Goal: Task Accomplishment & Management: Complete application form

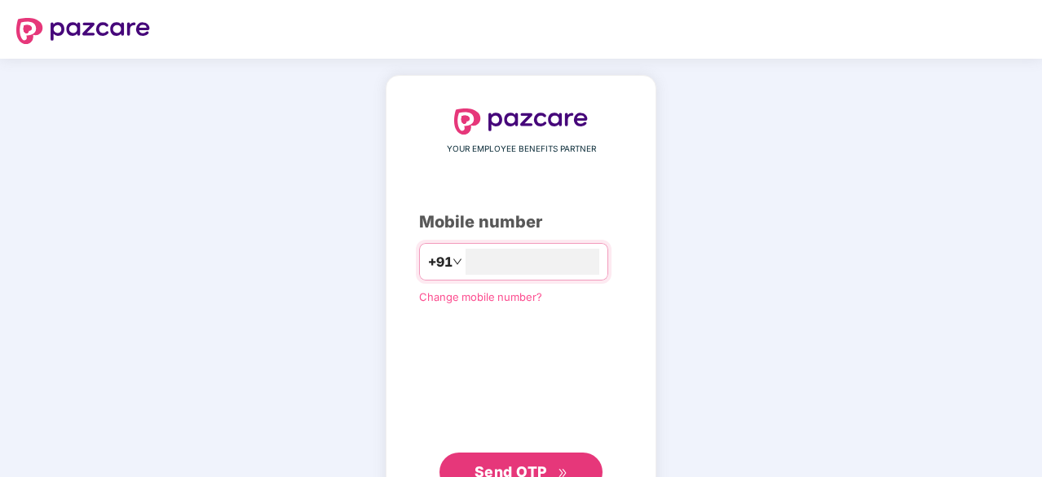
type input "**********"
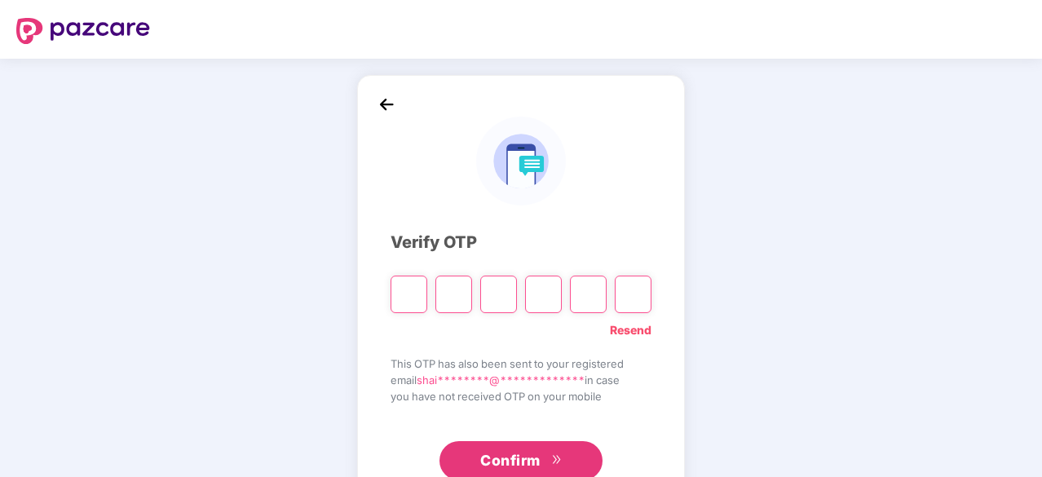
type input "*"
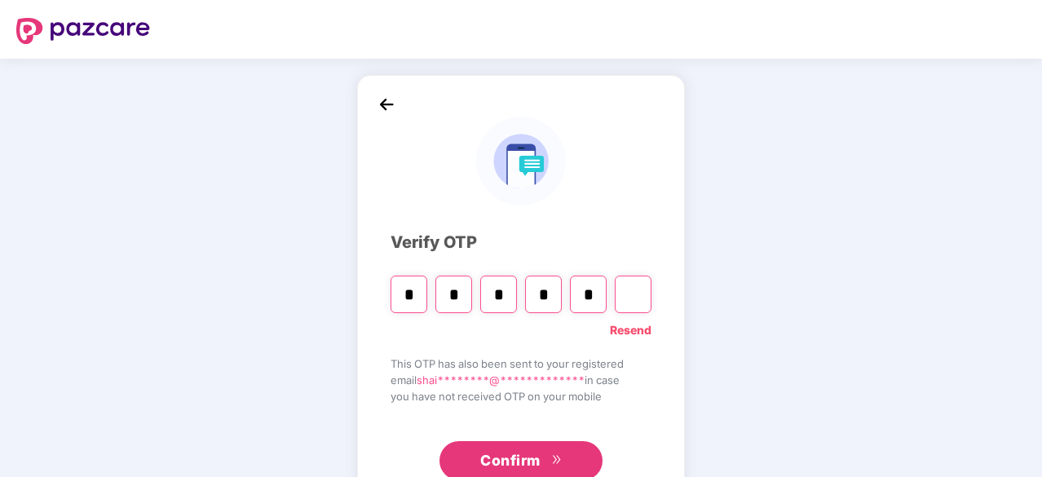
type input "*"
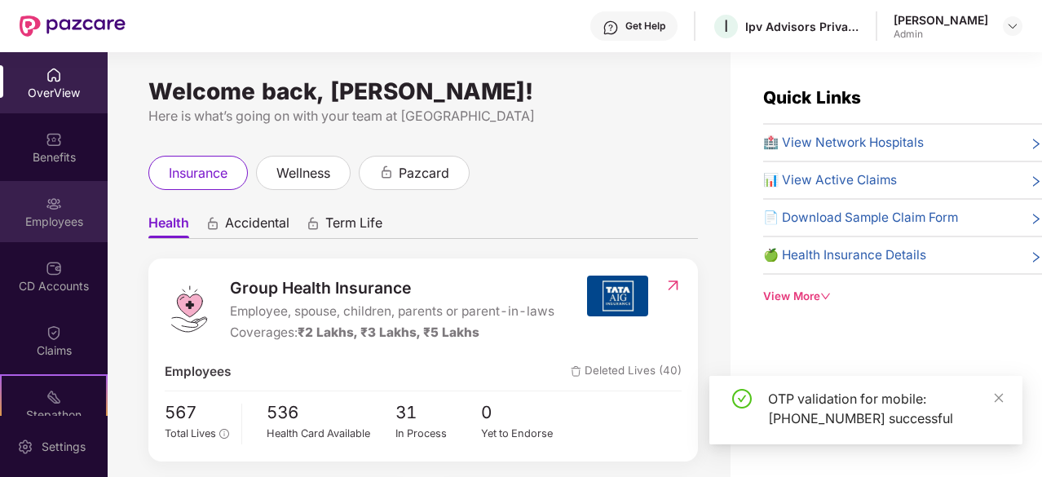
click at [64, 214] on div "Employees" at bounding box center [54, 222] width 108 height 16
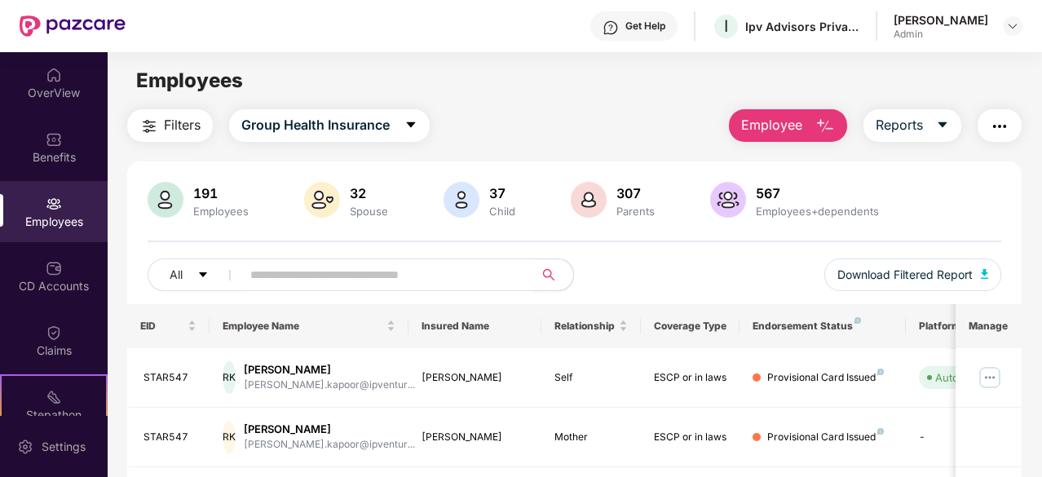
click at [774, 122] on span "Employee" at bounding box center [771, 125] width 61 height 20
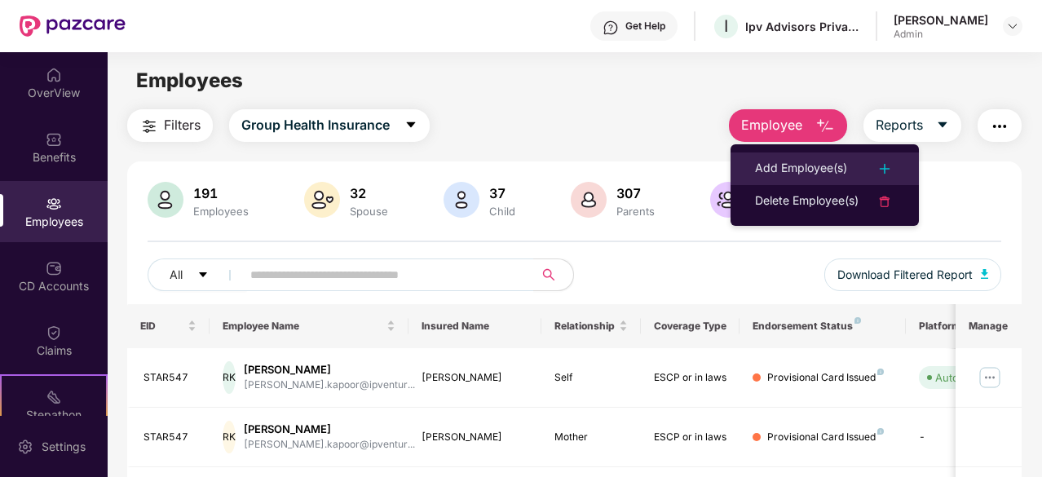
click at [801, 164] on div "Add Employee(s)" at bounding box center [801, 169] width 92 height 20
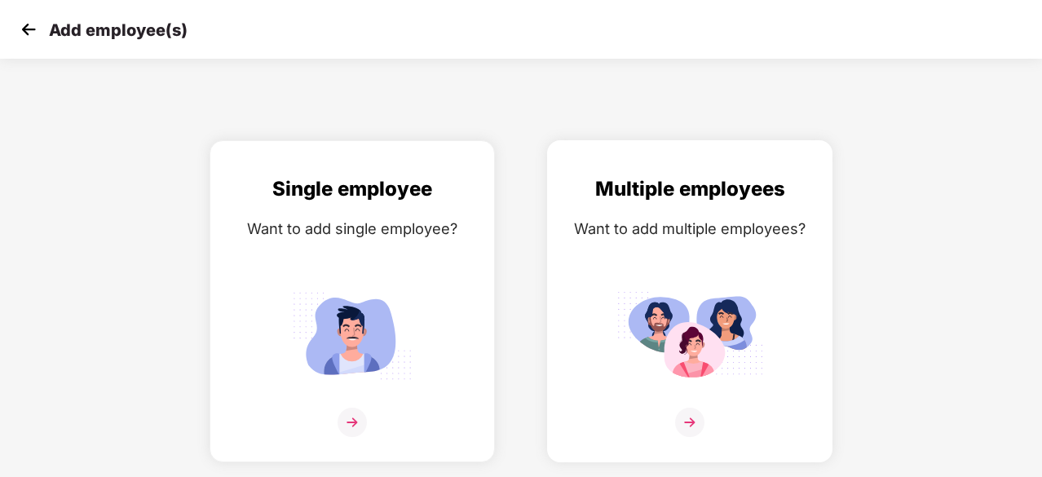
click at [690, 425] on img at bounding box center [689, 422] width 29 height 29
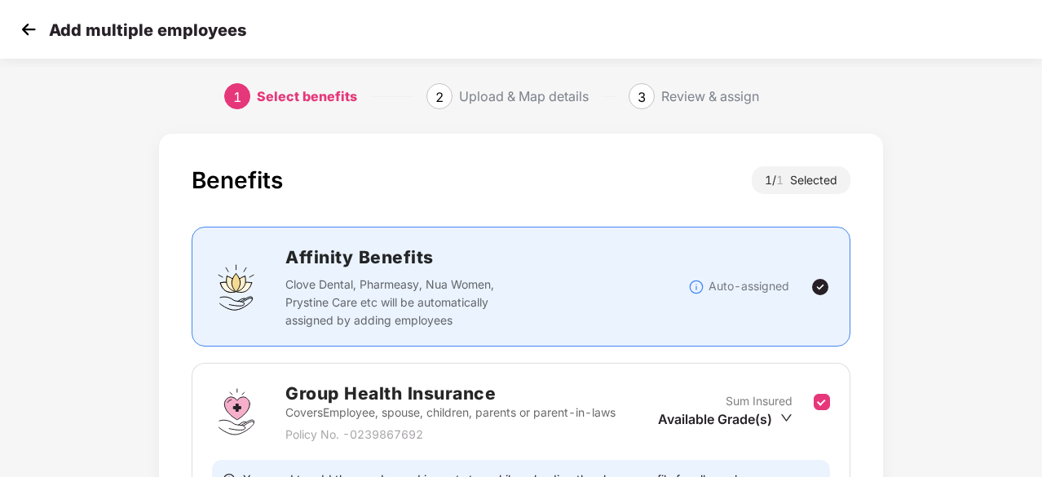
scroll to position [163, 0]
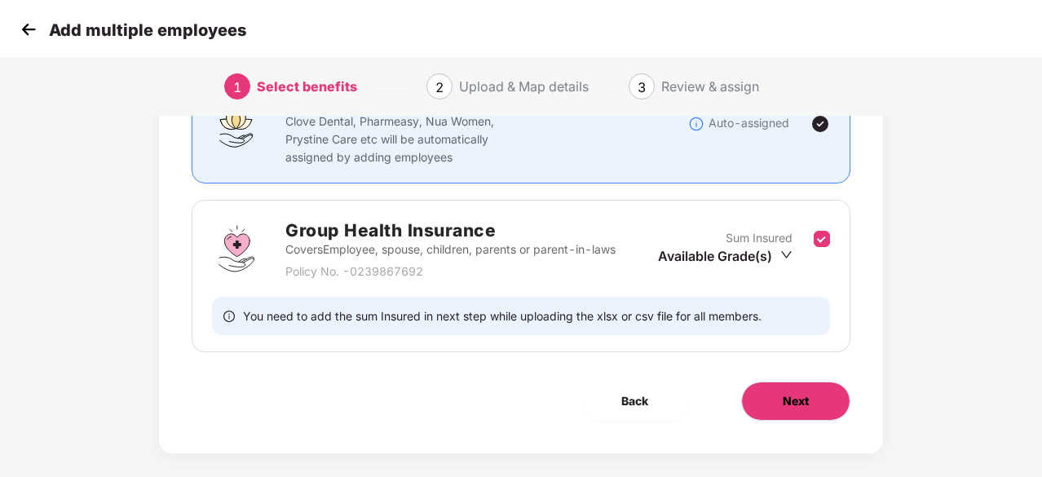
click at [825, 401] on button "Next" at bounding box center [795, 401] width 109 height 39
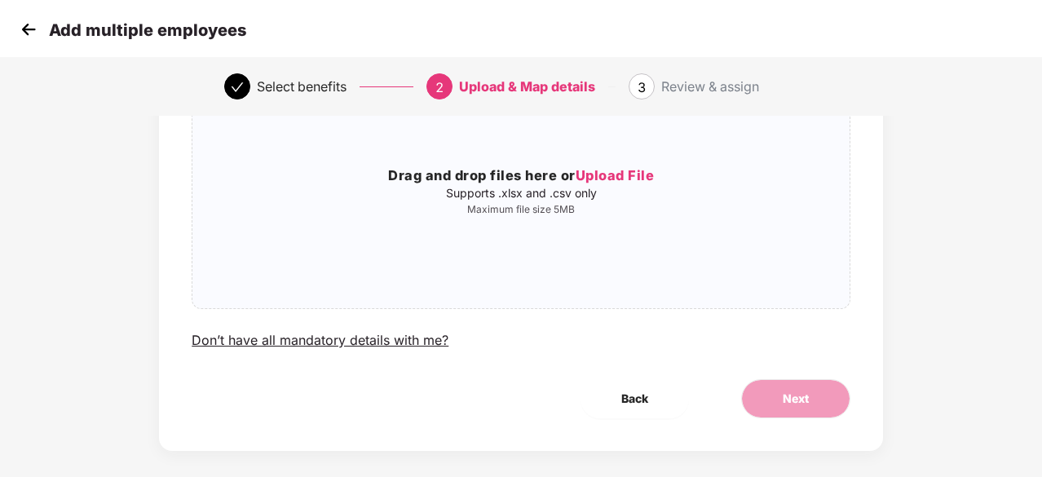
scroll to position [0, 0]
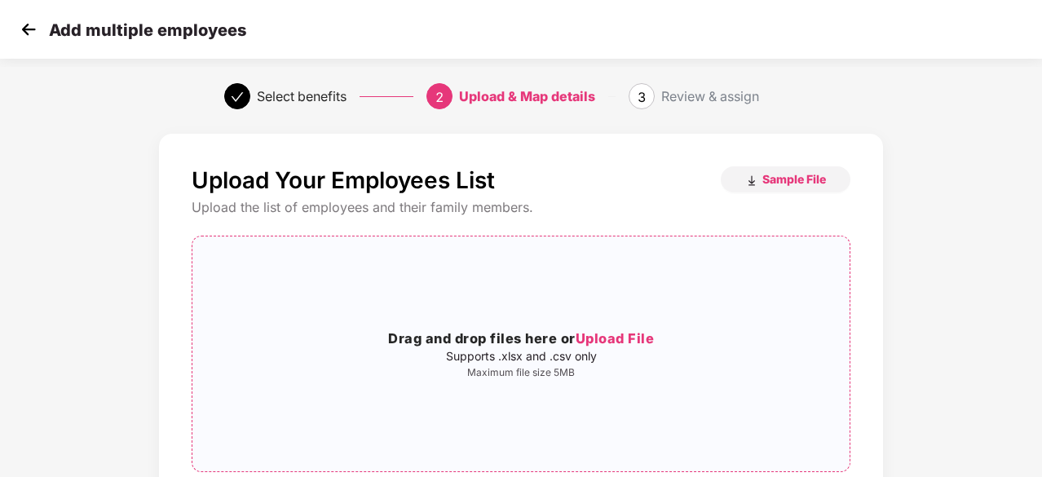
click at [613, 338] on span "Upload File" at bounding box center [615, 338] width 79 height 16
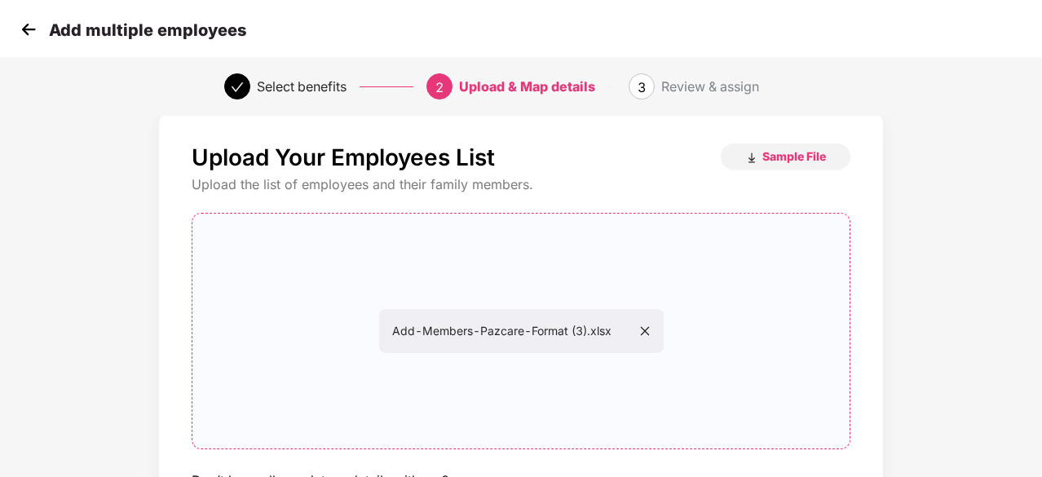
scroll to position [82, 0]
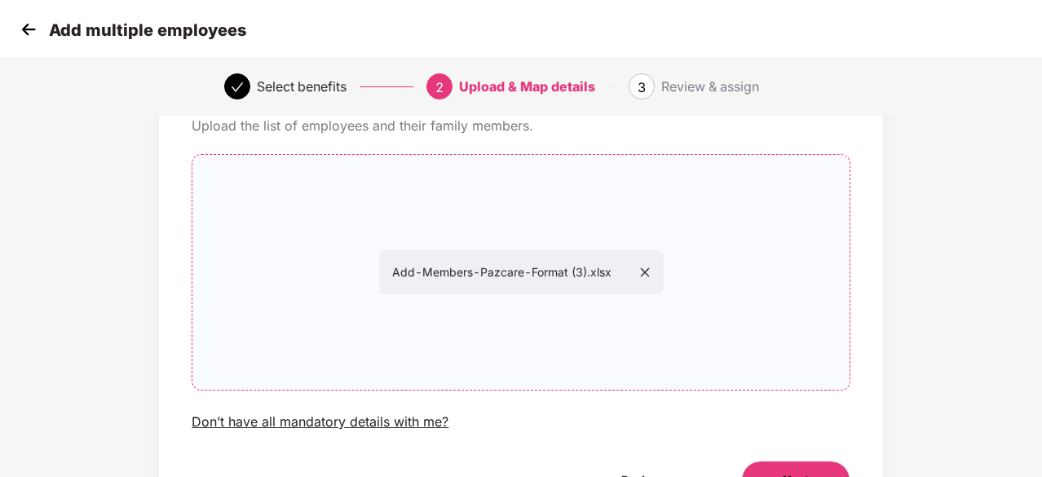
click at [793, 466] on button "Next" at bounding box center [795, 480] width 109 height 39
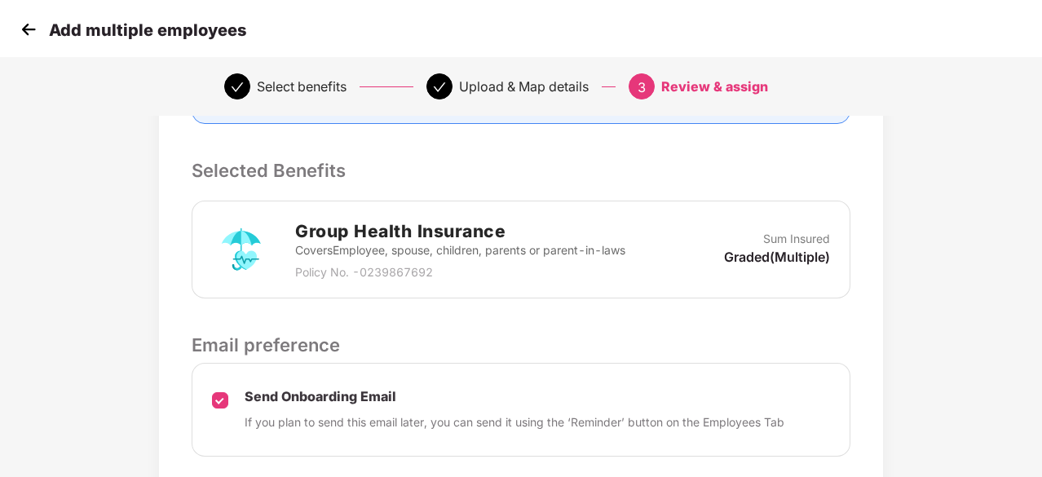
scroll to position [358, 0]
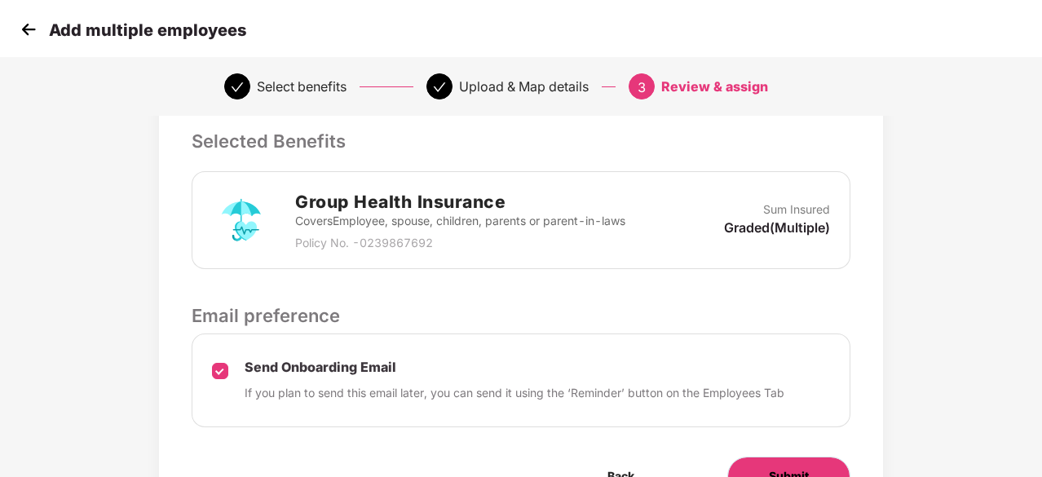
click at [780, 462] on button "Submit" at bounding box center [789, 476] width 123 height 39
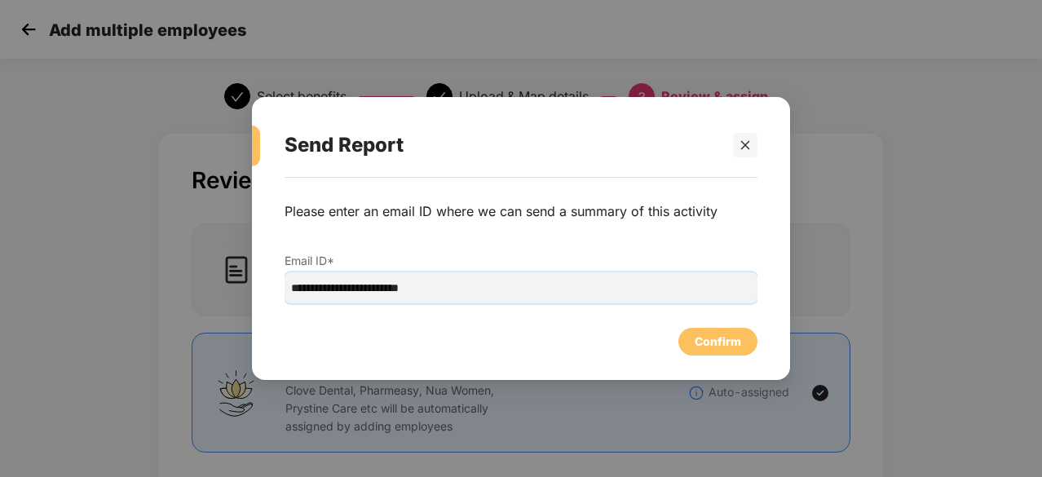
drag, startPoint x: 474, startPoint y: 283, endPoint x: 279, endPoint y: 291, distance: 195.1
click at [279, 291] on div "**********" at bounding box center [521, 271] width 538 height 186
paste input "email"
type input "**********"
click at [710, 334] on div "Confirm" at bounding box center [718, 342] width 46 height 18
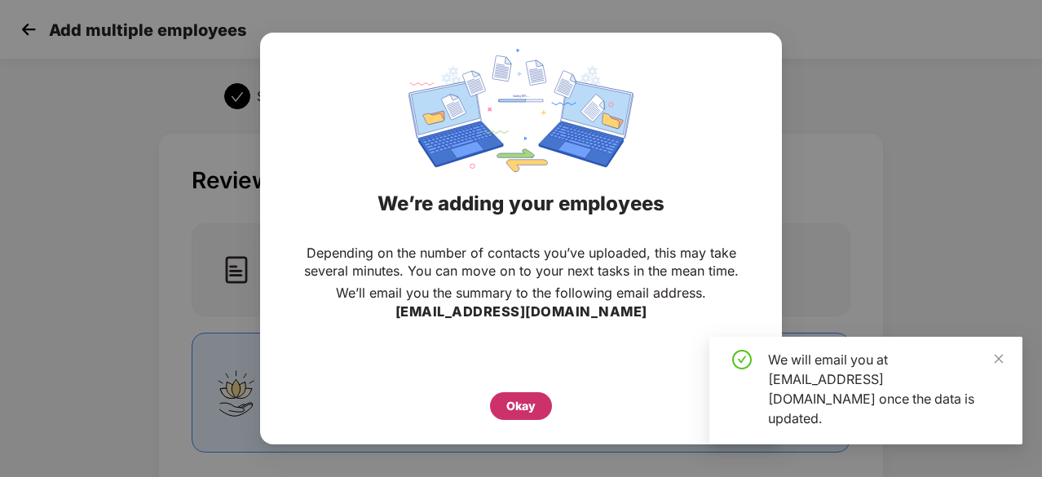
click at [514, 415] on div "Okay" at bounding box center [521, 406] width 62 height 28
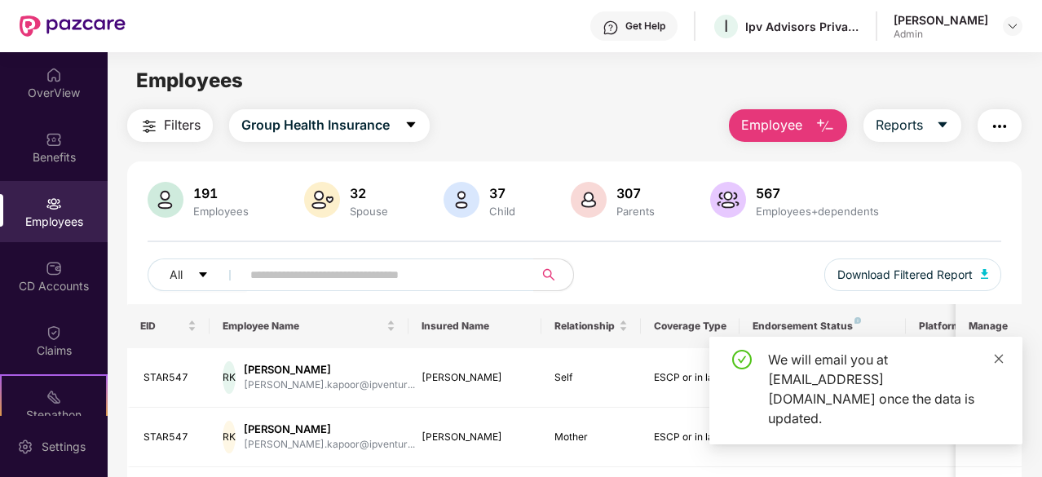
click at [1002, 363] on icon "close" at bounding box center [999, 358] width 9 height 9
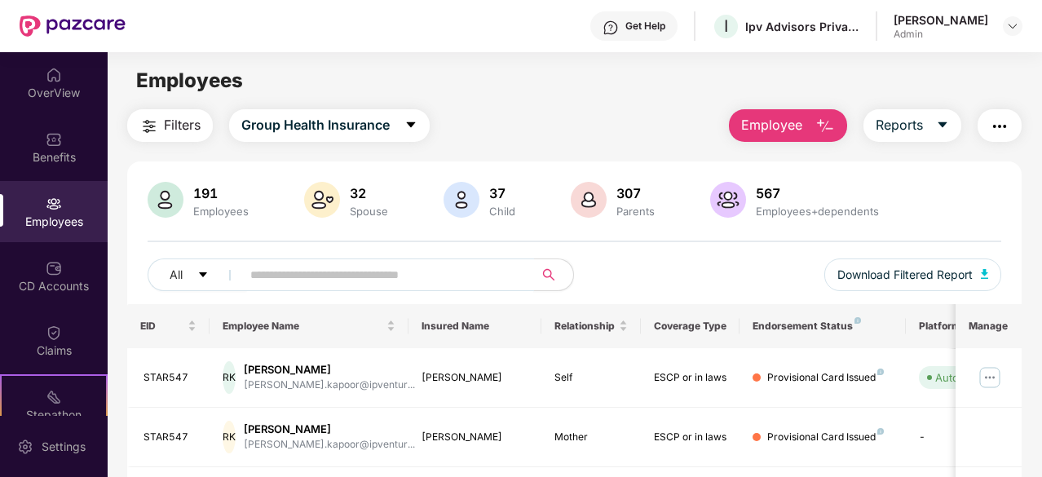
click at [331, 273] on input "text" at bounding box center [381, 275] width 262 height 24
type input "*******"
click at [770, 138] on button "Employee" at bounding box center [788, 125] width 118 height 33
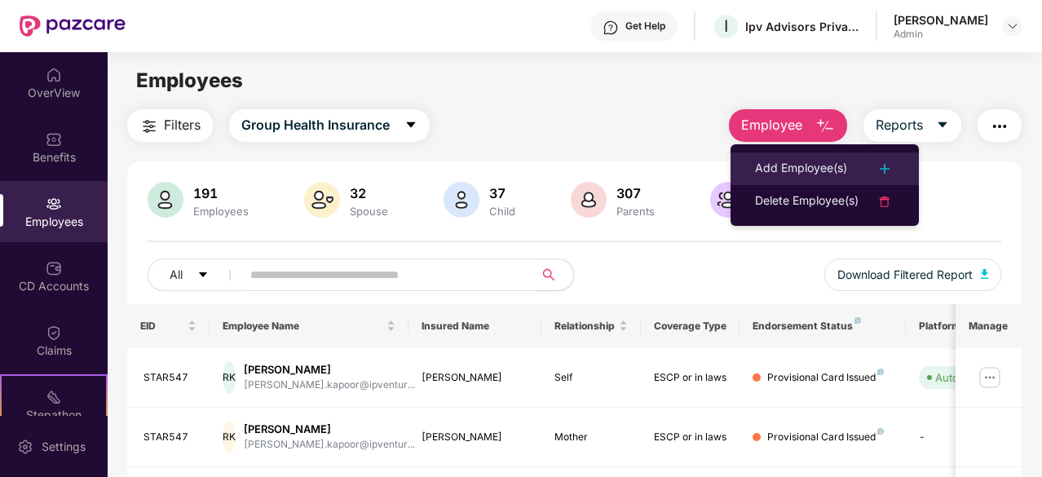
click at [812, 167] on div "Add Employee(s)" at bounding box center [801, 169] width 92 height 20
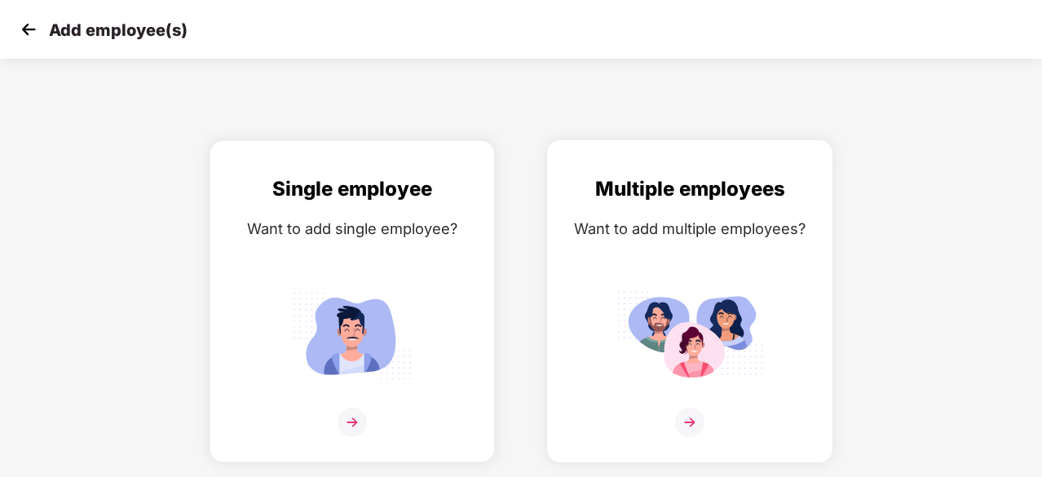
click at [693, 424] on img at bounding box center [689, 422] width 29 height 29
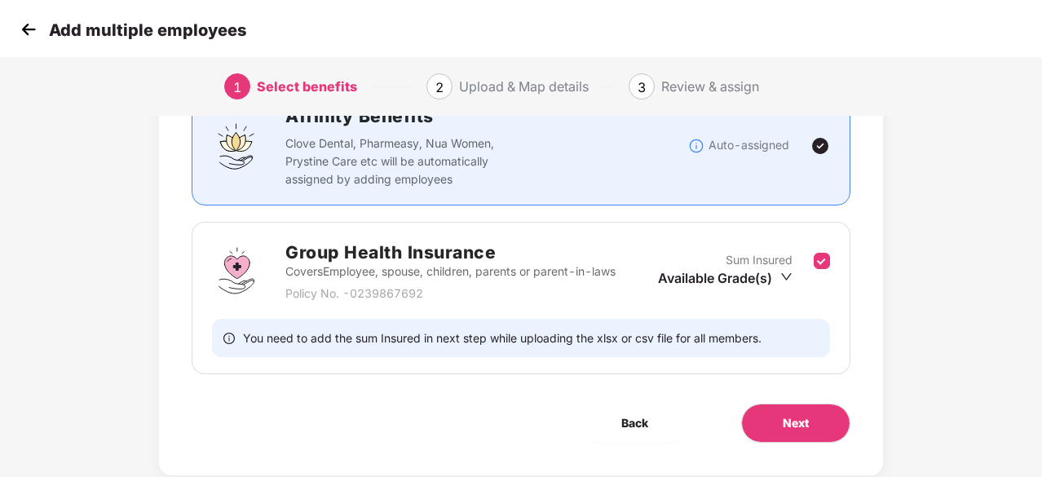
scroll to position [179, 0]
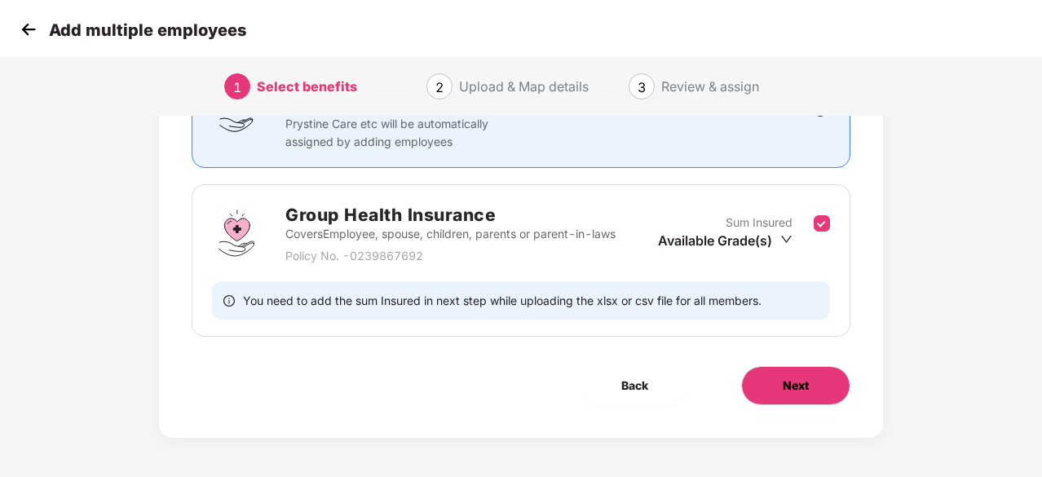
click at [794, 391] on span "Next" at bounding box center [796, 386] width 26 height 18
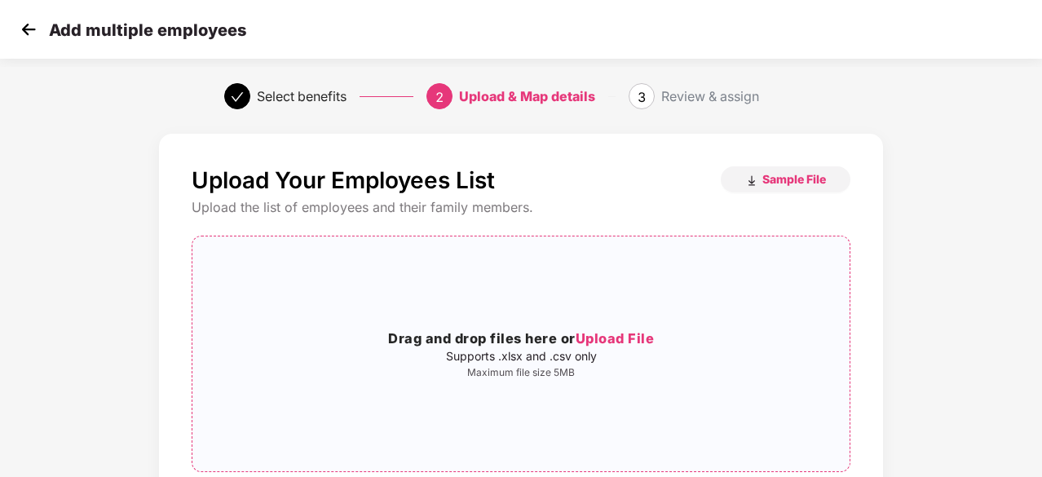
click at [615, 343] on span "Upload File" at bounding box center [615, 338] width 79 height 16
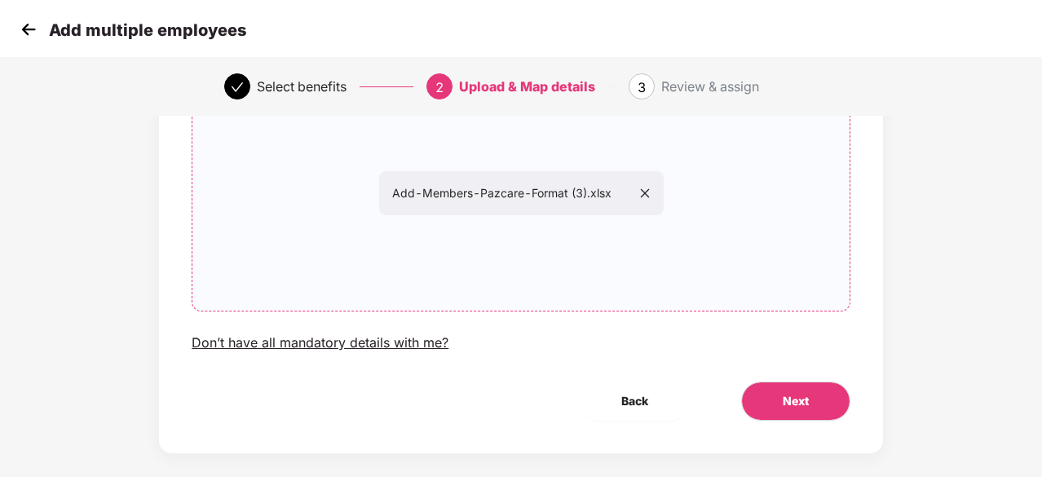
scroll to position [163, 0]
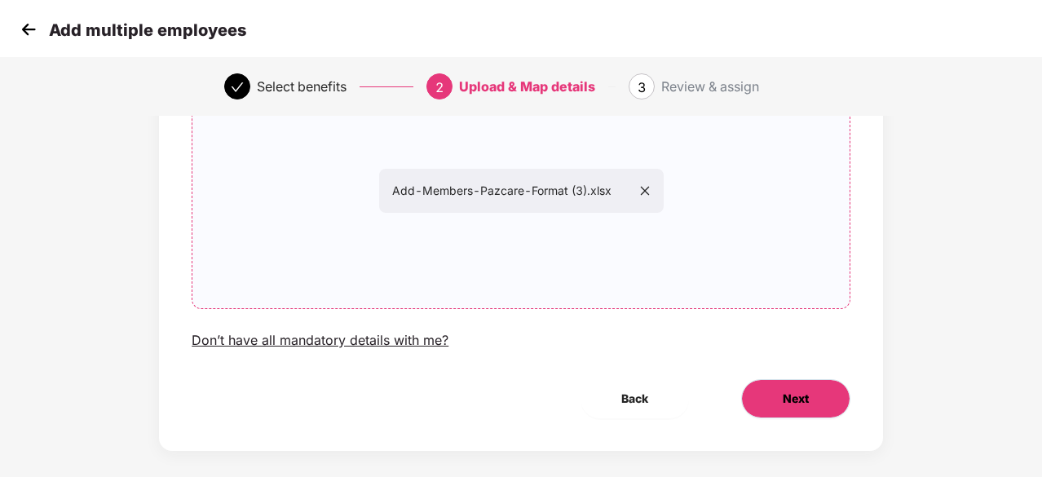
click at [788, 404] on span "Next" at bounding box center [796, 399] width 26 height 18
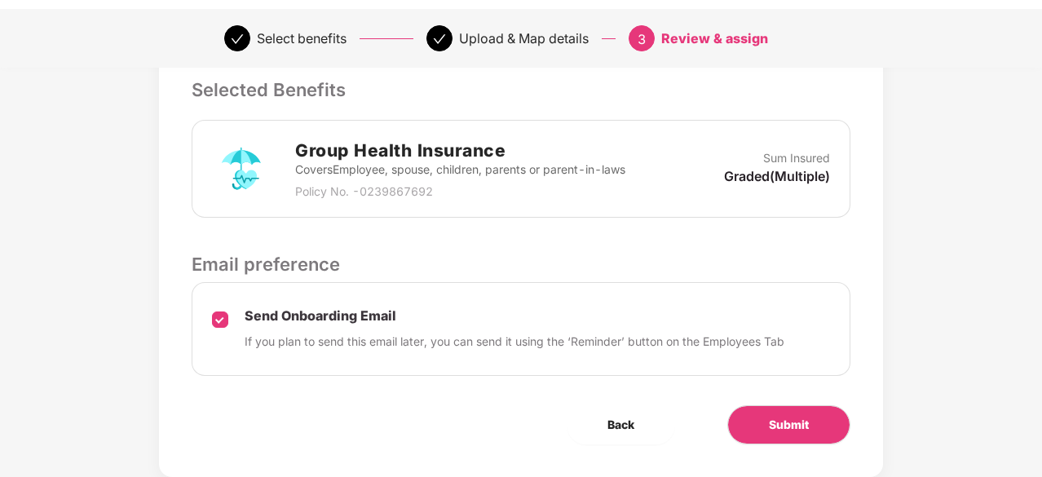
scroll to position [366, 0]
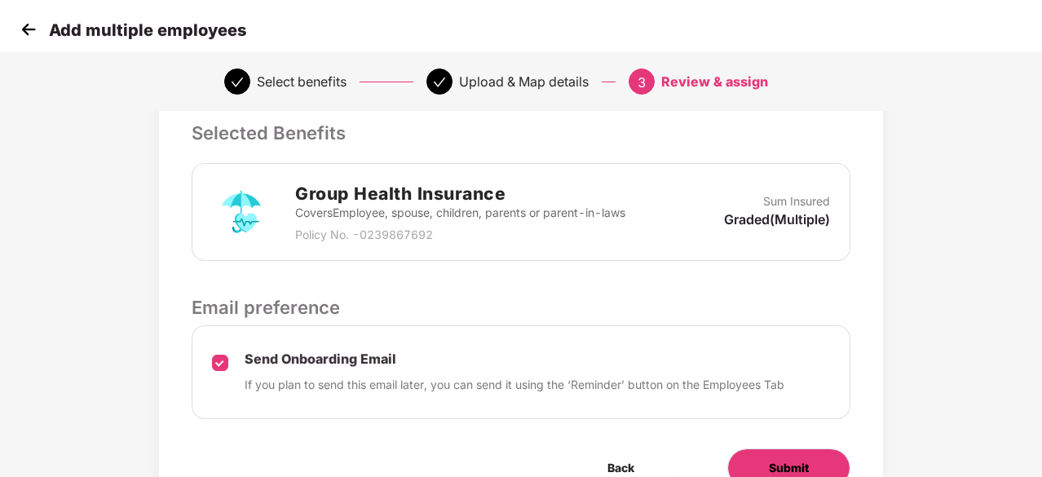
click at [804, 454] on button "Submit" at bounding box center [789, 468] width 123 height 39
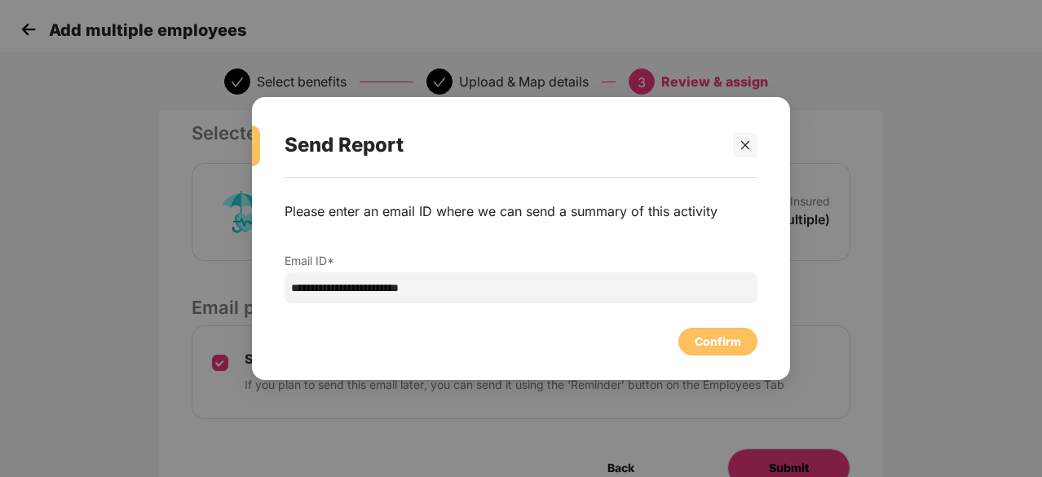
scroll to position [0, 0]
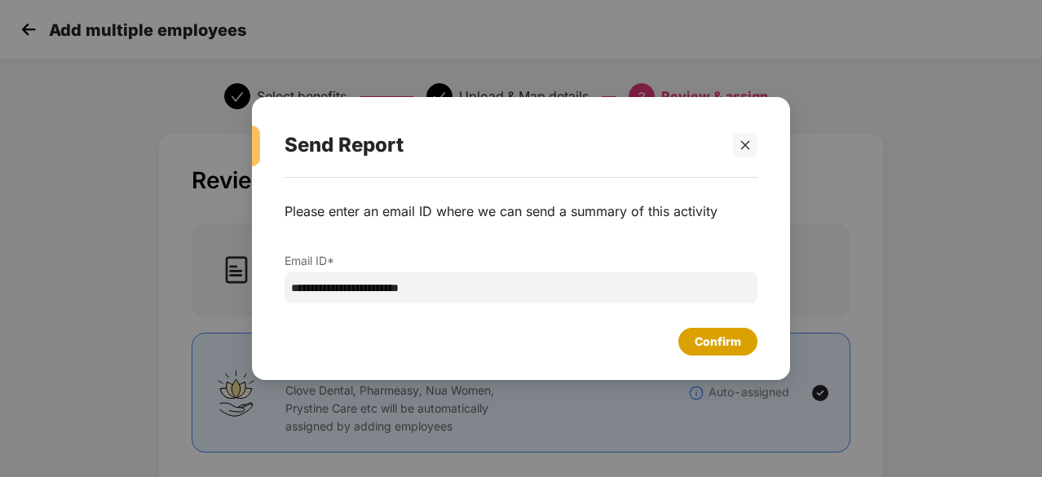
click at [714, 347] on div "Confirm" at bounding box center [718, 342] width 46 height 18
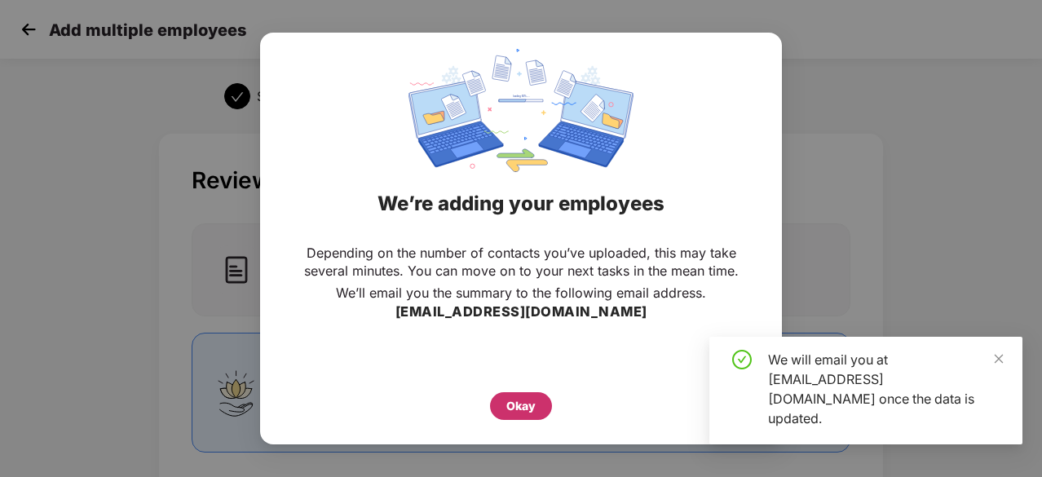
click at [514, 406] on div "Okay" at bounding box center [521, 406] width 29 height 18
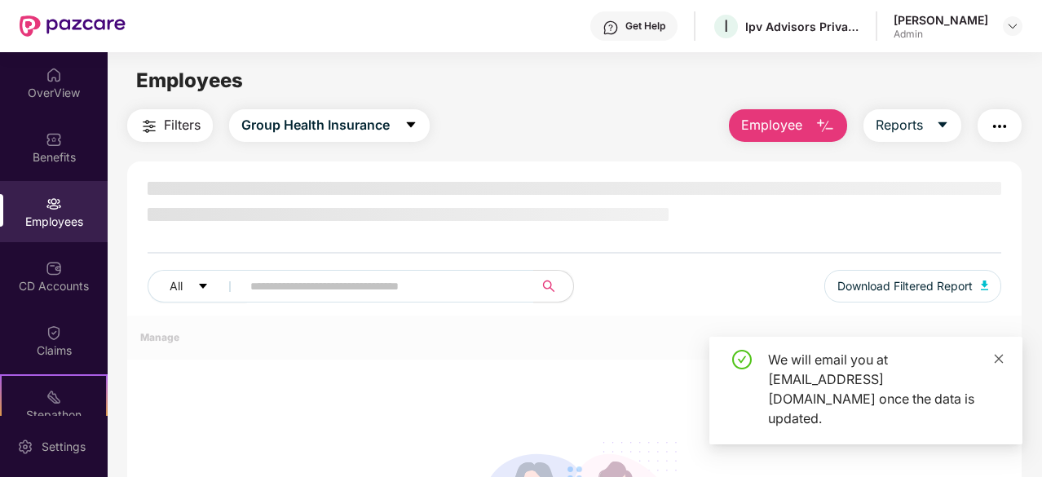
click at [1002, 363] on icon "close" at bounding box center [999, 358] width 9 height 9
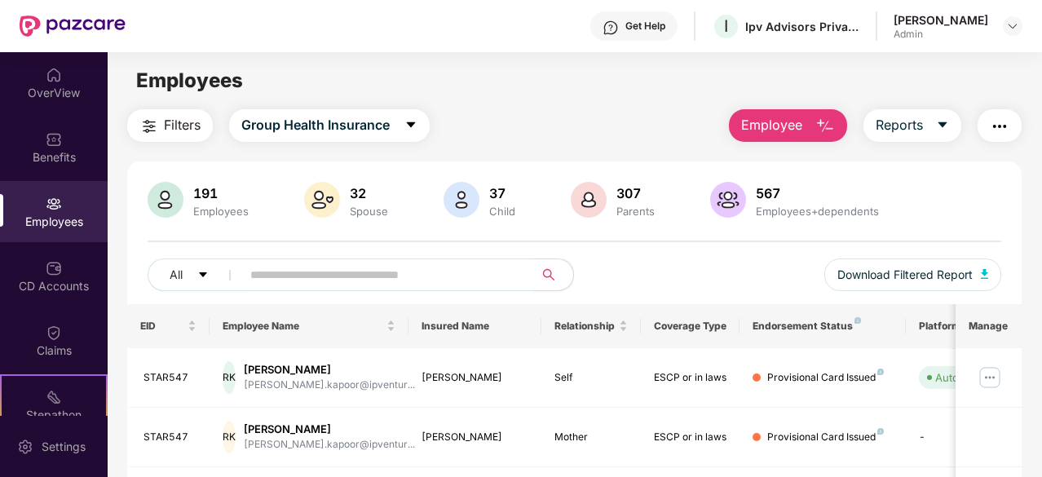
click at [803, 128] on span "Employee" at bounding box center [771, 125] width 61 height 20
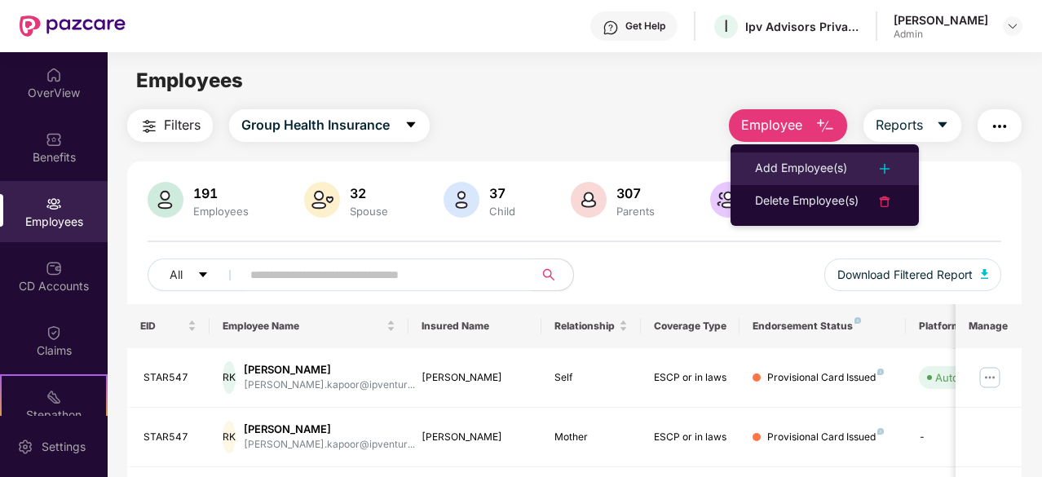
click at [785, 167] on div "Add Employee(s)" at bounding box center [801, 169] width 92 height 20
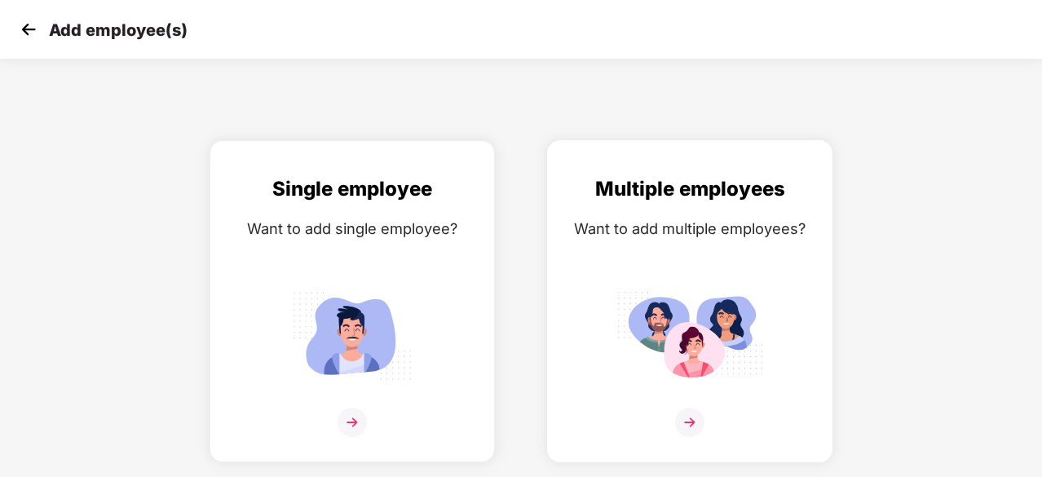
click at [683, 423] on img at bounding box center [689, 422] width 29 height 29
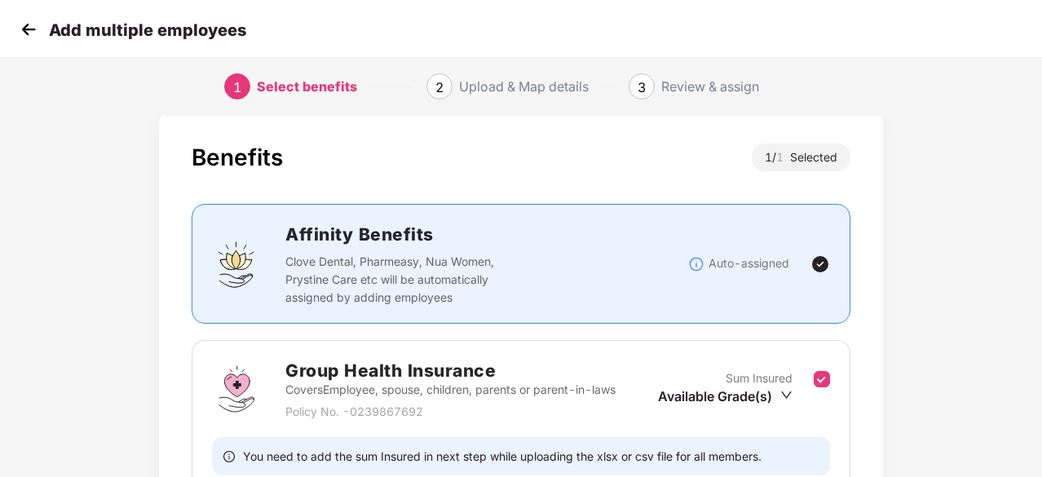
scroll to position [82, 0]
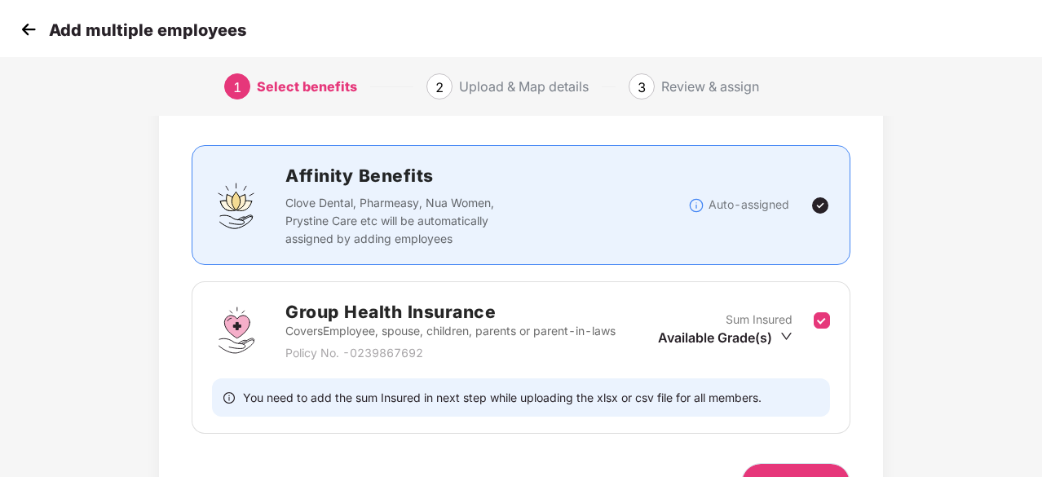
click at [796, 468] on button "Next" at bounding box center [795, 482] width 109 height 39
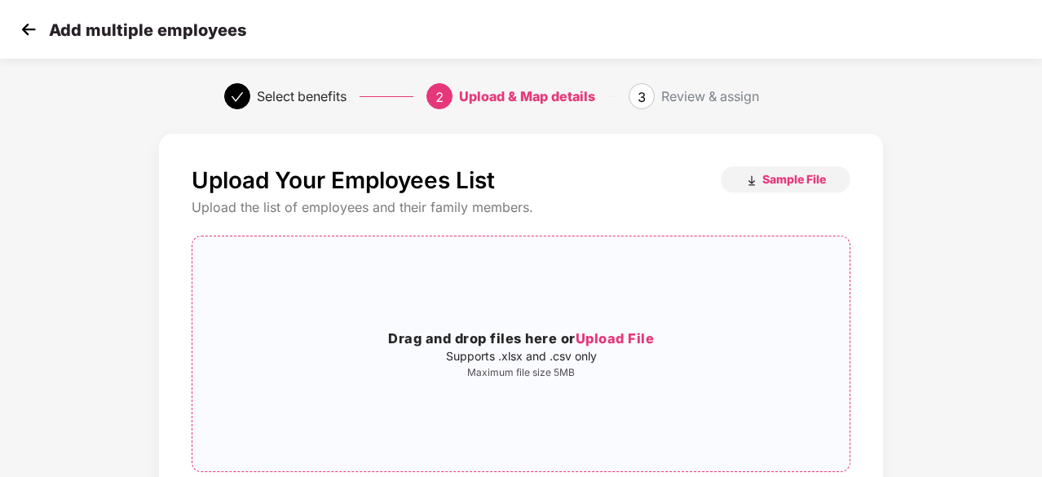
click at [601, 340] on span "Upload File" at bounding box center [615, 338] width 79 height 16
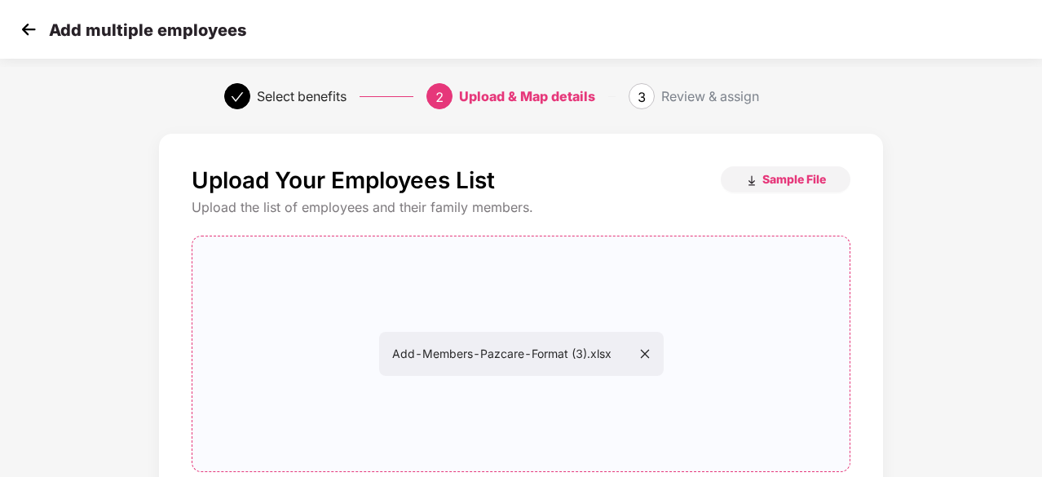
scroll to position [178, 0]
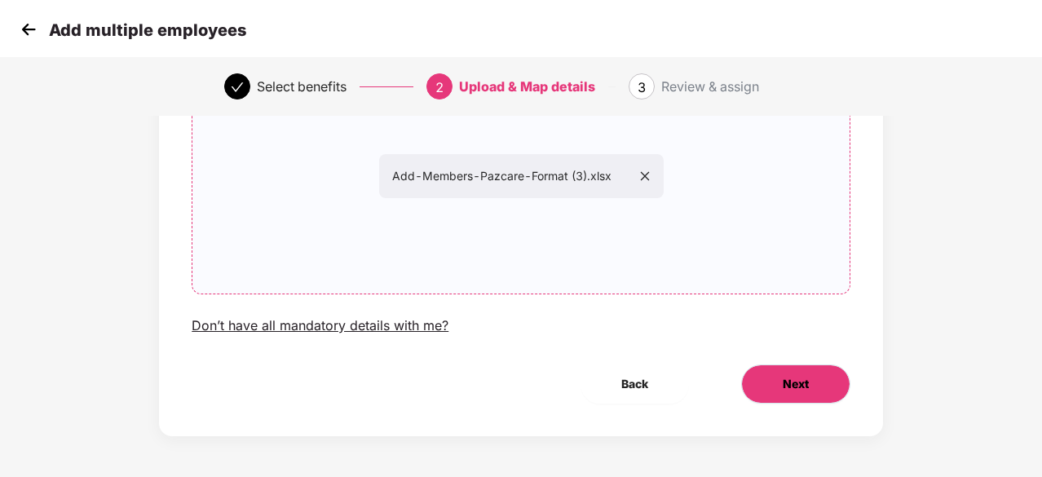
click at [793, 386] on span "Next" at bounding box center [796, 384] width 26 height 18
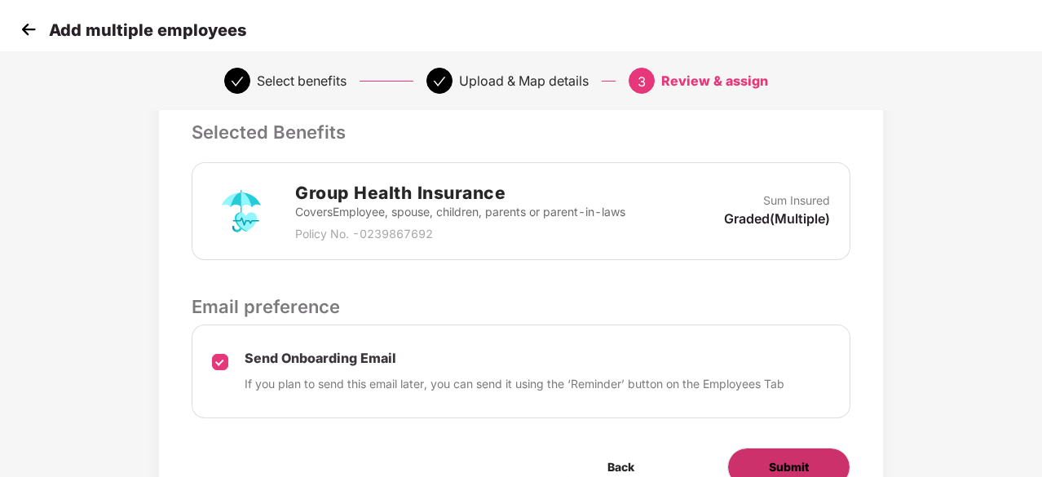
scroll to position [366, 0]
click at [805, 464] on span "Submit" at bounding box center [789, 468] width 40 height 18
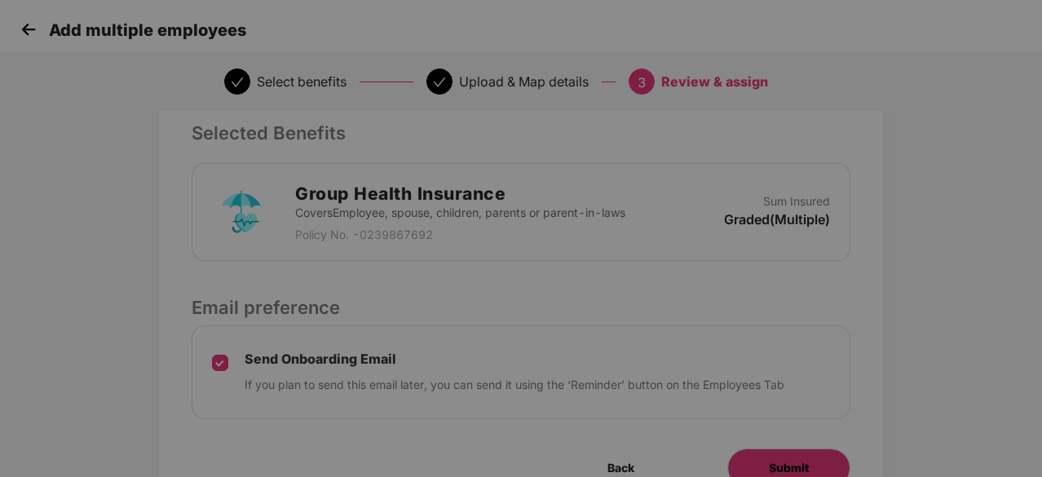
scroll to position [0, 0]
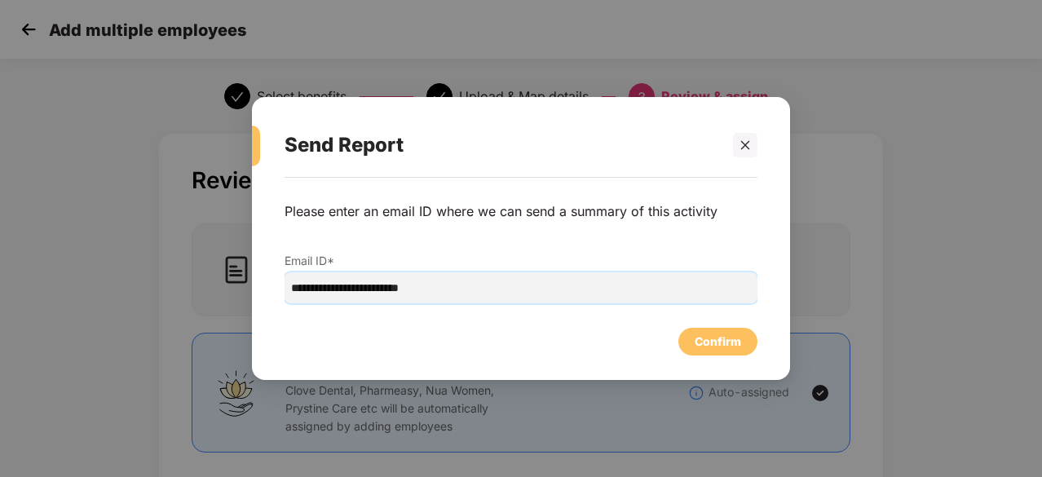
drag, startPoint x: 451, startPoint y: 291, endPoint x: 254, endPoint y: 291, distance: 196.6
click at [254, 291] on div "**********" at bounding box center [521, 271] width 538 height 186
paste input "email"
type input "**********"
click at [709, 347] on div "Confirm" at bounding box center [718, 342] width 46 height 18
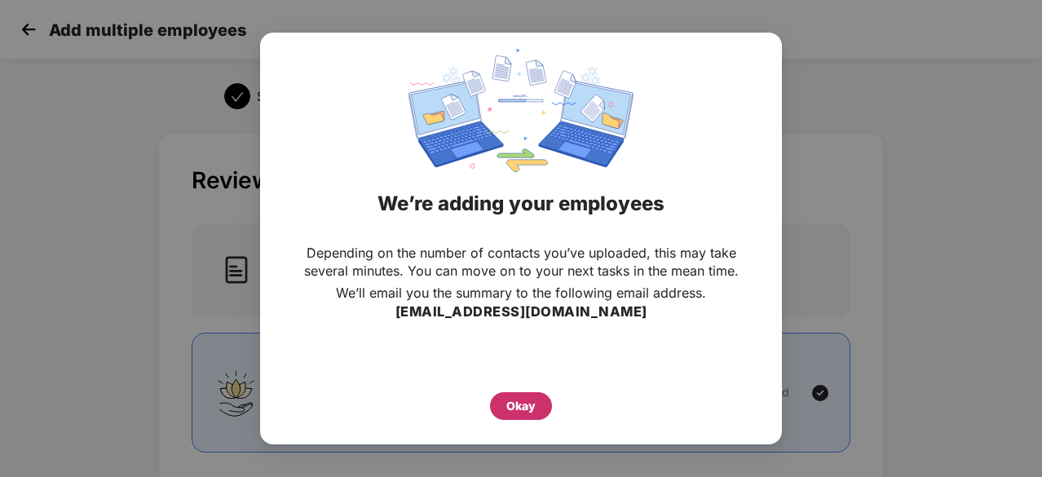
click at [533, 409] on div "Okay" at bounding box center [521, 406] width 29 height 18
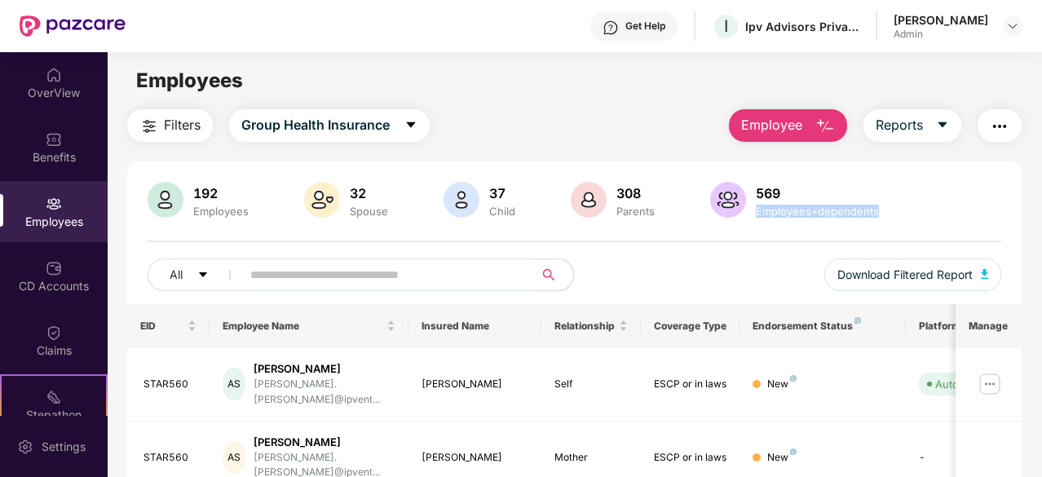
drag, startPoint x: 1039, startPoint y: 183, endPoint x: 1039, endPoint y: 232, distance: 49.8
click at [650, 126] on div "Filters Group Health Insurance Employee Reports" at bounding box center [574, 125] width 895 height 33
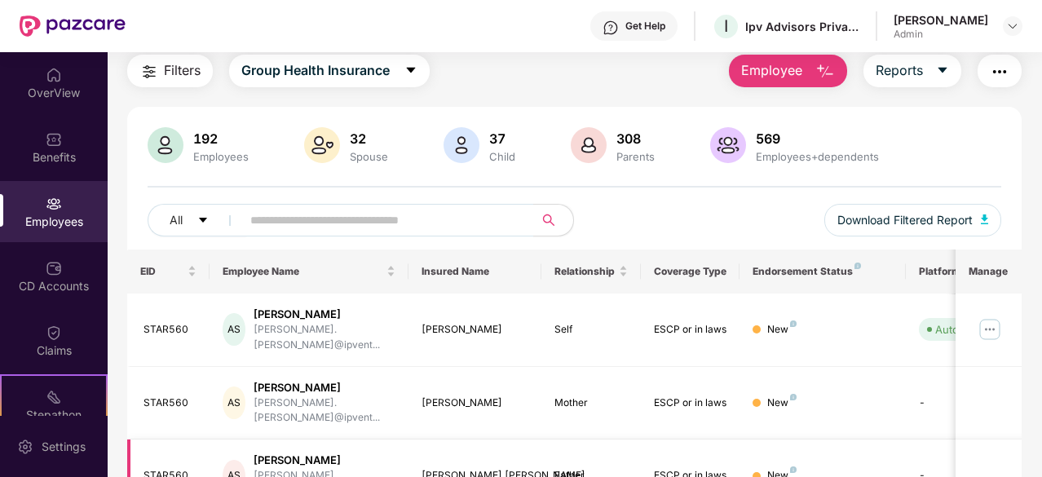
scroll to position [82, 0]
